Goal: Find specific page/section: Find specific page/section

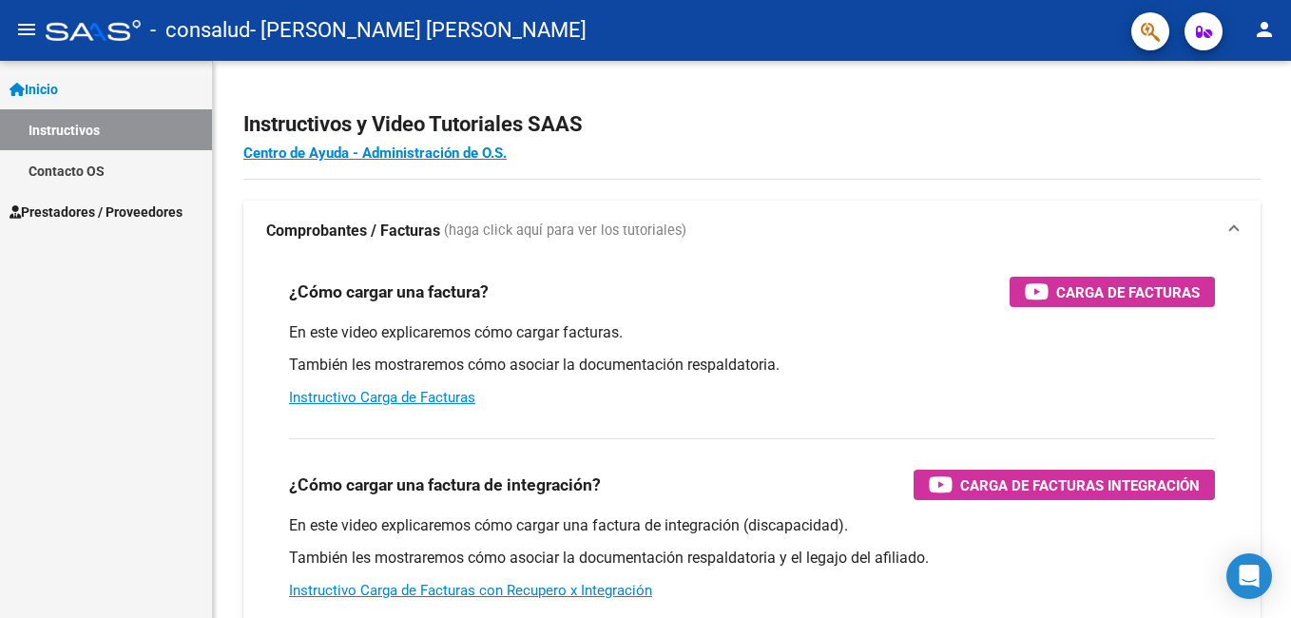
click at [72, 209] on span "Prestadores / Proveedores" at bounding box center [96, 212] width 173 height 21
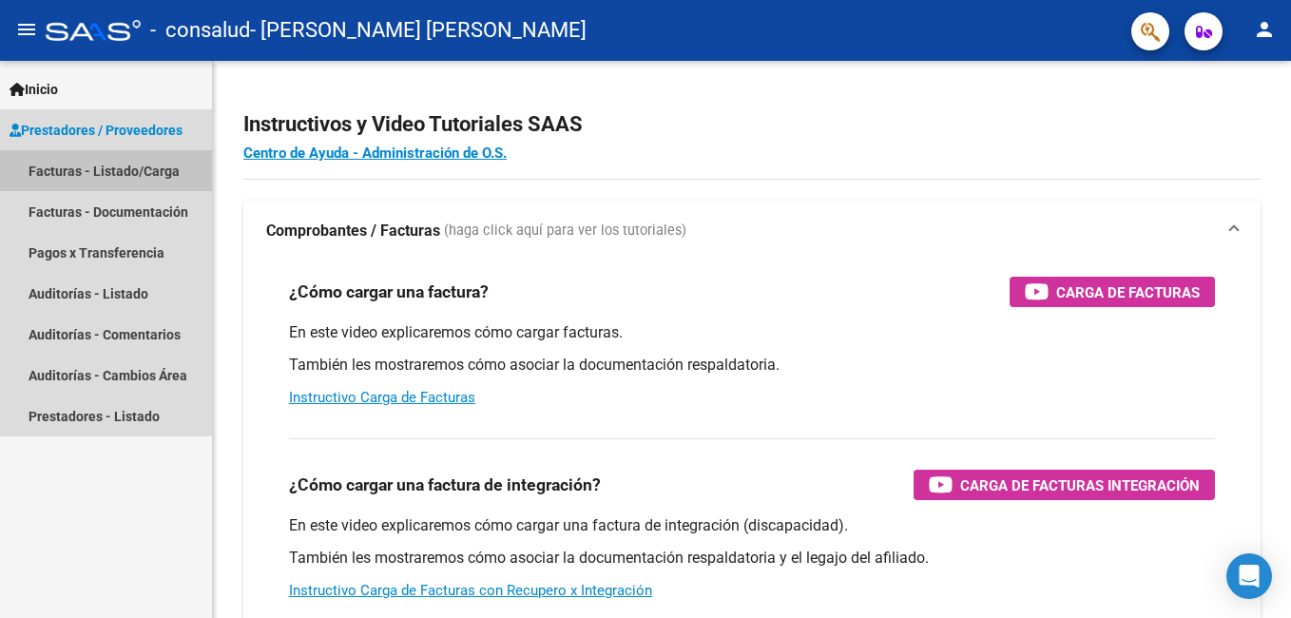
click at [70, 178] on link "Facturas - Listado/Carga" at bounding box center [106, 170] width 212 height 41
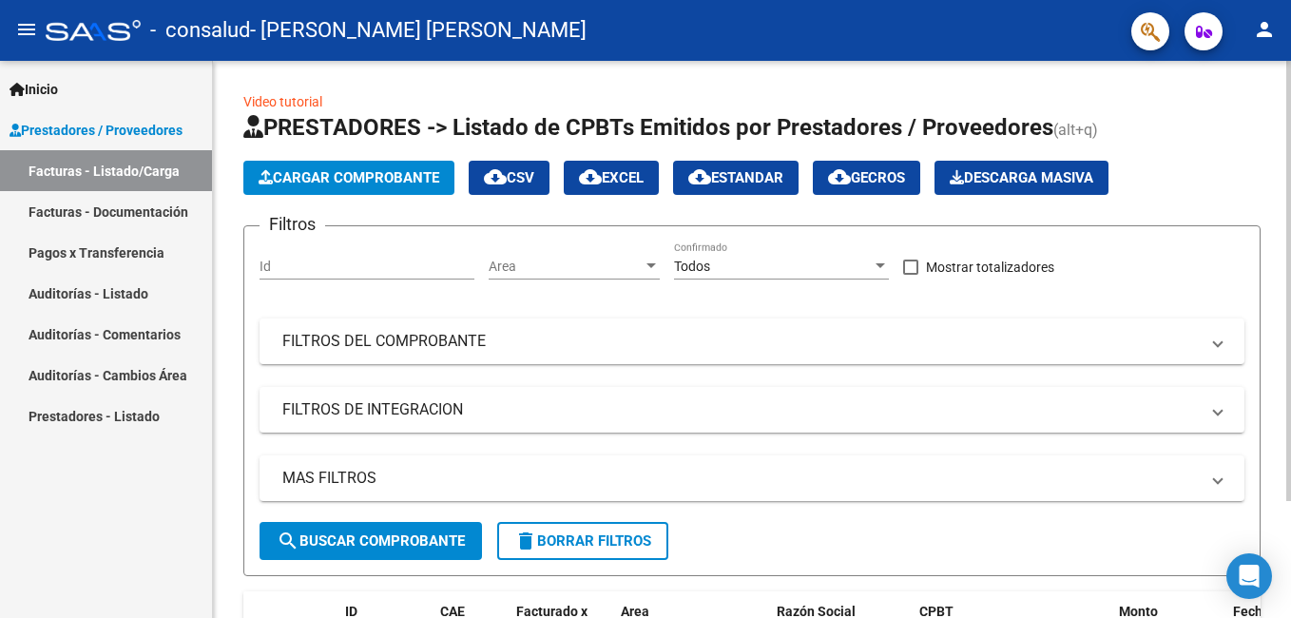
click at [1287, 284] on div at bounding box center [1288, 281] width 5 height 440
click at [1278, 529] on div "Video tutorial PRESTADORES -> Listado de CPBTs Emitidos por Prestadores / Prove…" at bounding box center [752, 608] width 1078 height 1095
click at [1290, 534] on html "menu - consalud - [PERSON_NAME] [PERSON_NAME] person Inicio Instructivos Contac…" at bounding box center [645, 309] width 1291 height 618
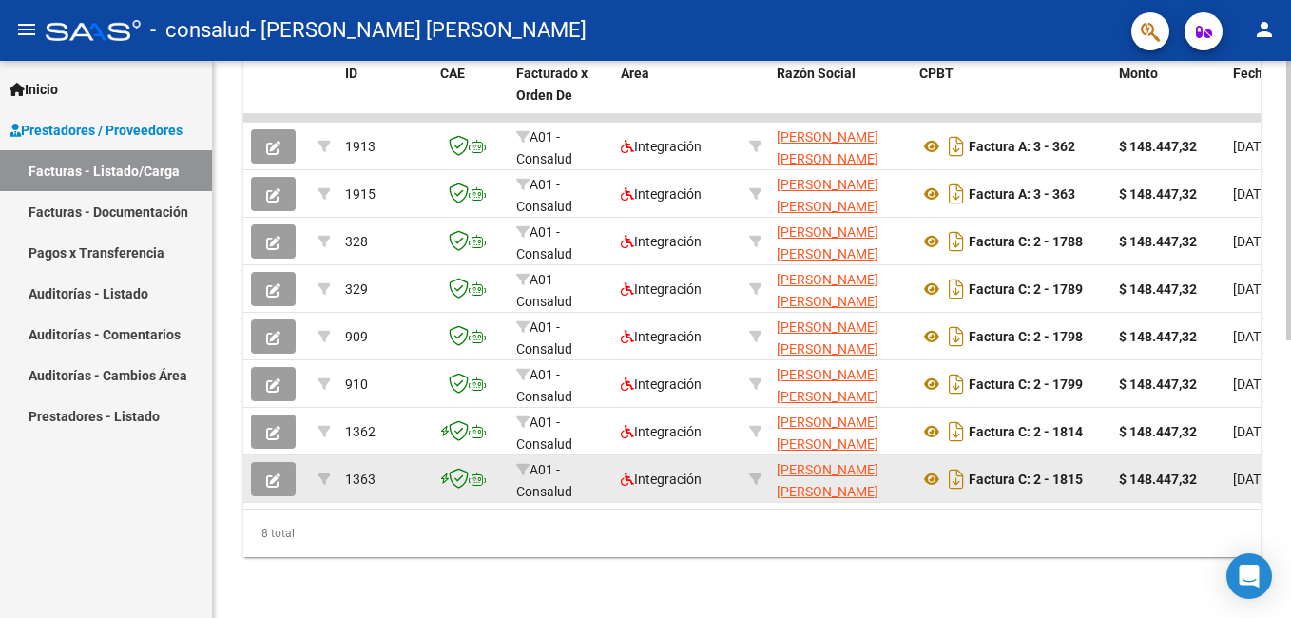
scroll to position [1, 0]
click at [552, 484] on datatable-body-cell "A01 - Consalud" at bounding box center [561, 478] width 105 height 47
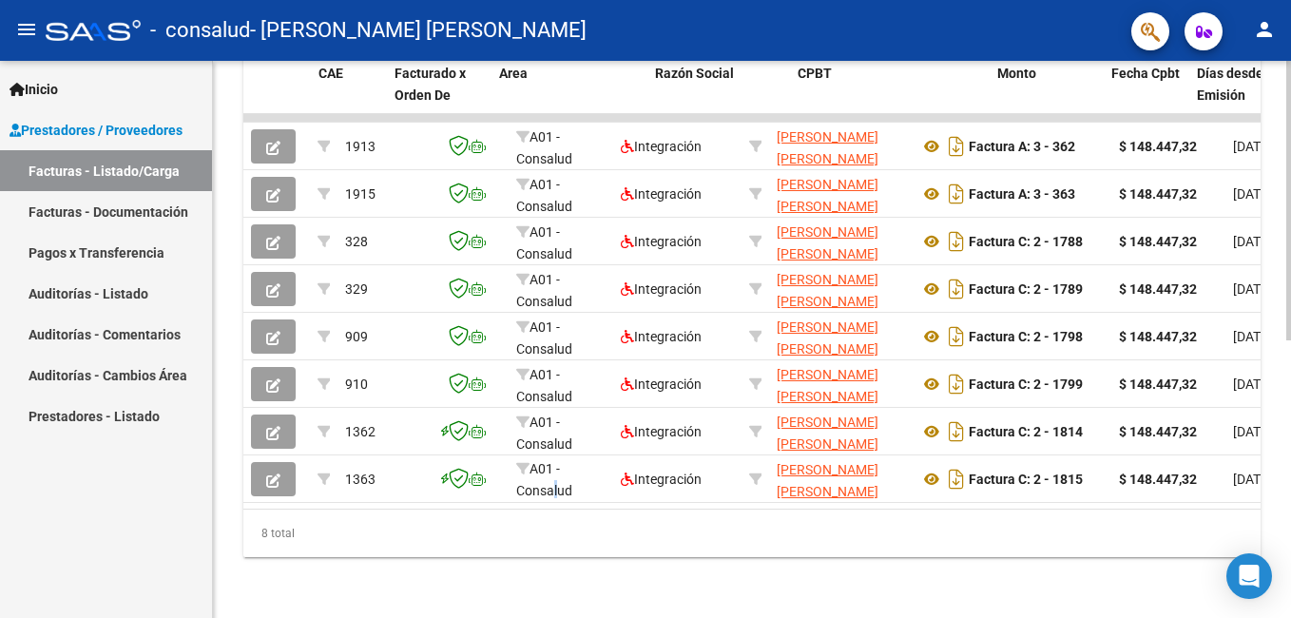
scroll to position [0, 122]
